Goal: Task Accomplishment & Management: Use online tool/utility

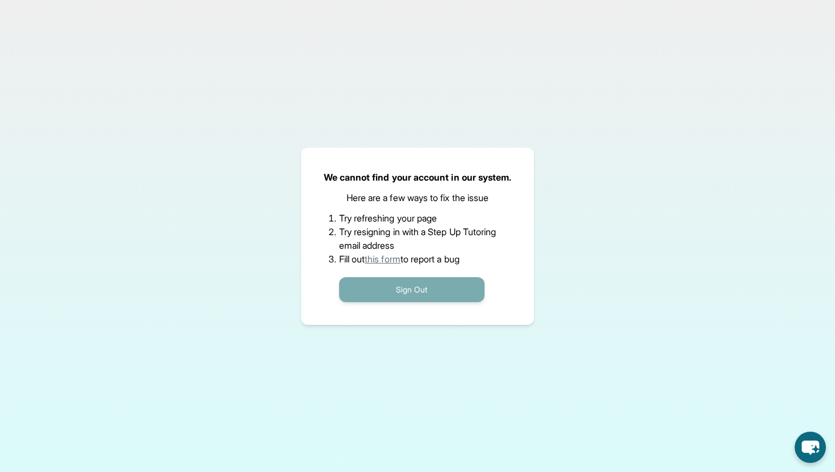
click at [400, 290] on button "Sign Out" at bounding box center [411, 289] width 145 height 25
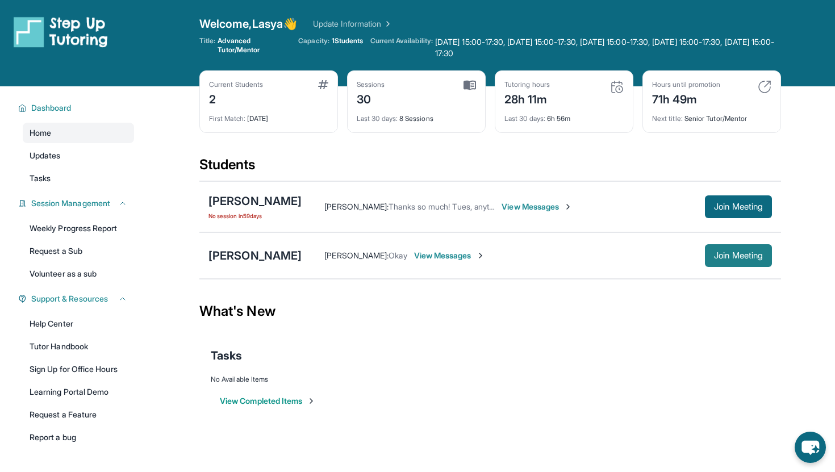
click at [715, 253] on span "Join Meeting" at bounding box center [738, 255] width 49 height 7
